Goal: Task Accomplishment & Management: Use online tool/utility

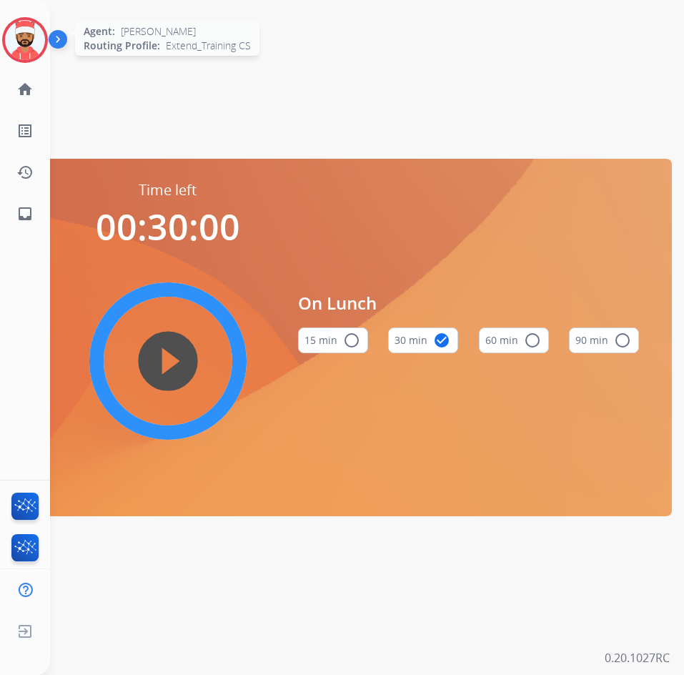
click at [23, 41] on img at bounding box center [25, 40] width 40 height 40
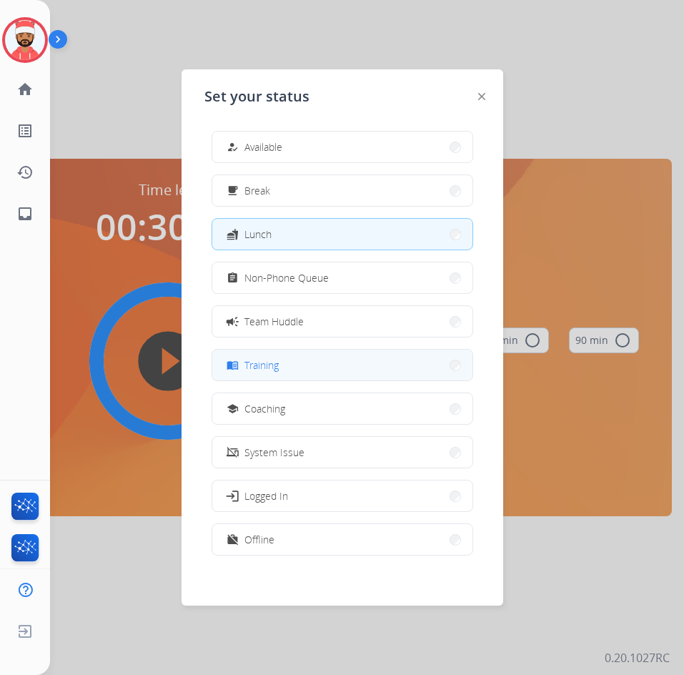
click at [305, 367] on button "menu_book Training" at bounding box center [342, 365] width 260 height 31
